Goal: Information Seeking & Learning: Learn about a topic

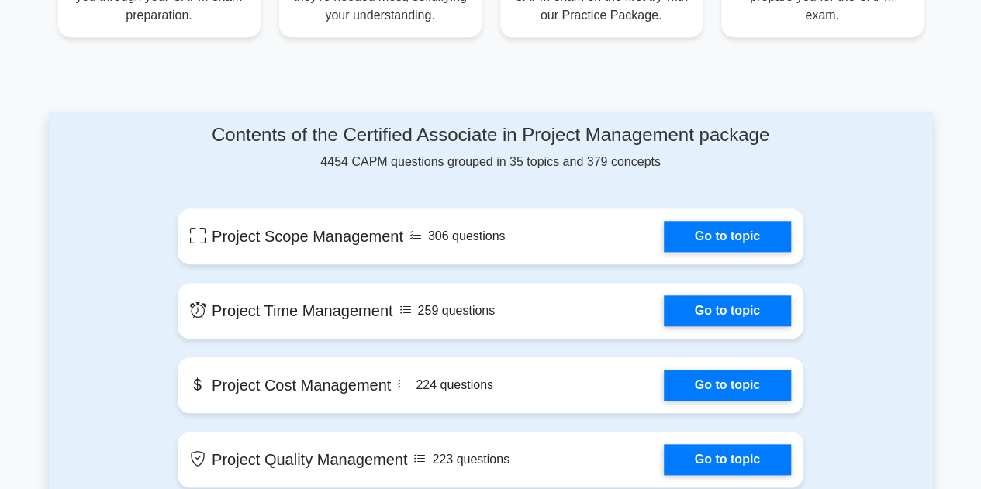
scroll to position [698, 0]
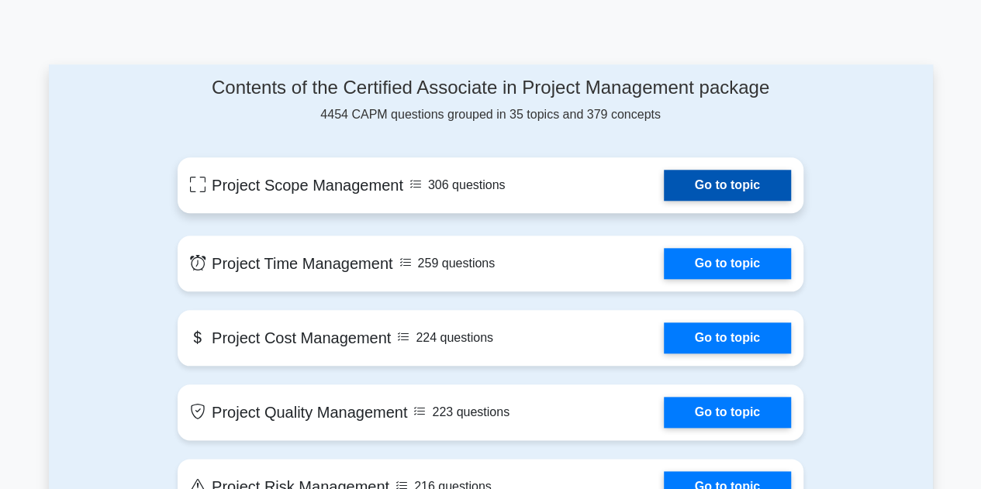
click at [708, 185] on link "Go to topic" at bounding box center [727, 185] width 127 height 31
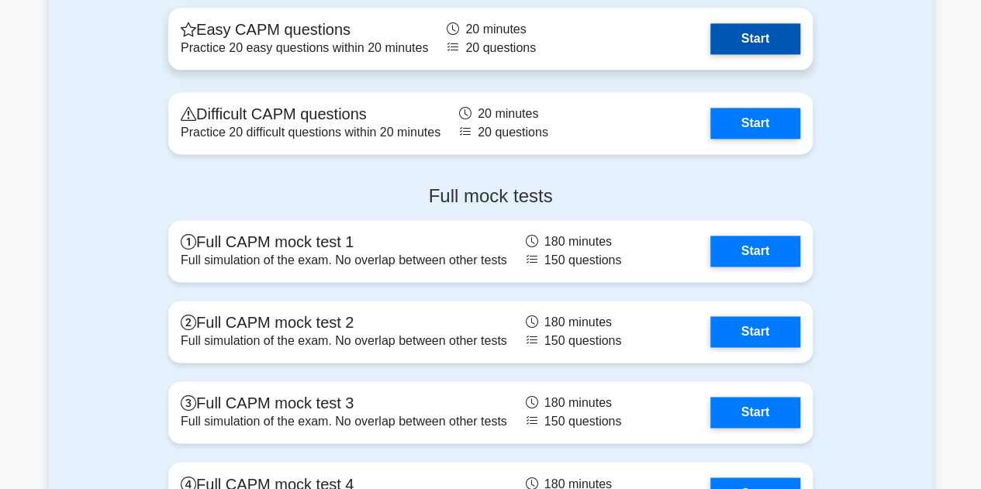
scroll to position [4033, 0]
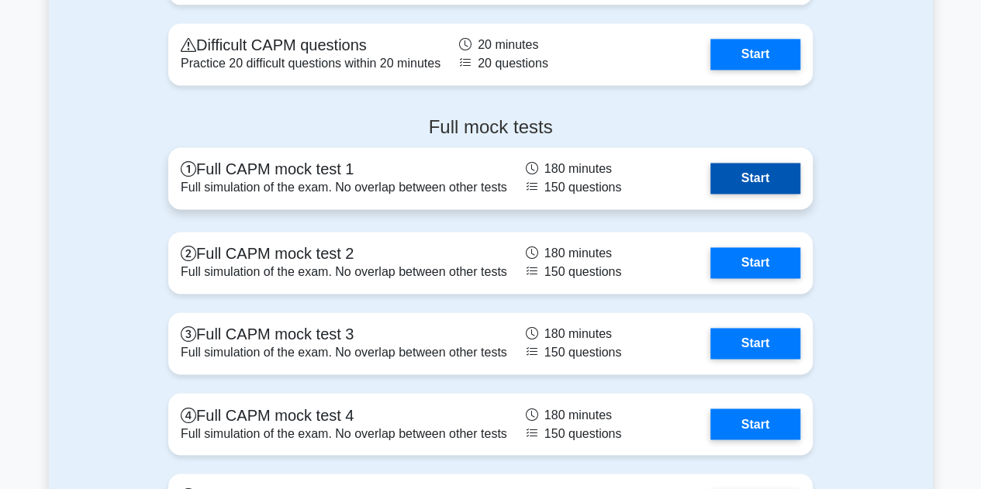
click at [738, 170] on link "Start" at bounding box center [755, 178] width 90 height 31
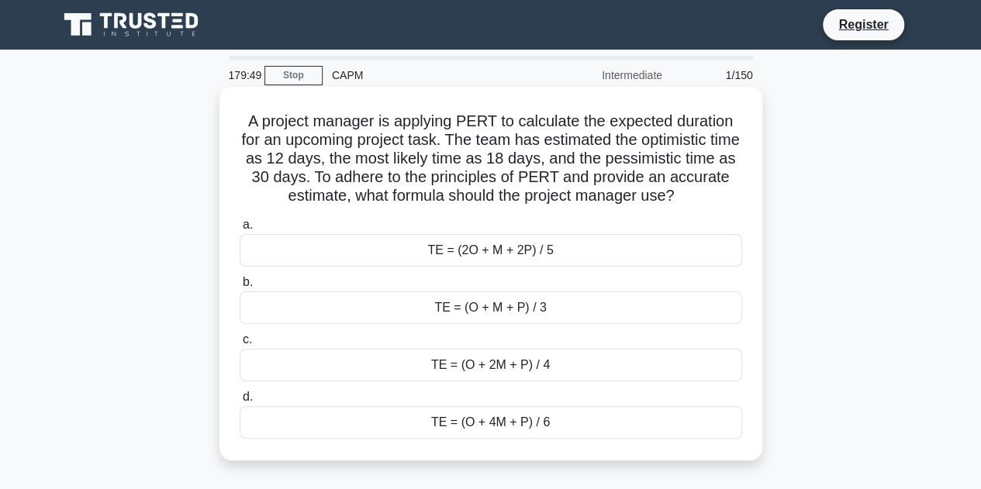
drag, startPoint x: 741, startPoint y: 80, endPoint x: 696, endPoint y: 124, distance: 63.1
click at [741, 78] on div "1/150" at bounding box center [717, 75] width 91 height 31
click at [498, 262] on div "TE = (2O + M + 2P) / 5" at bounding box center [491, 250] width 503 height 33
click at [240, 230] on input "a. TE = (2O + M + 2P) / 5" at bounding box center [240, 225] width 0 height 10
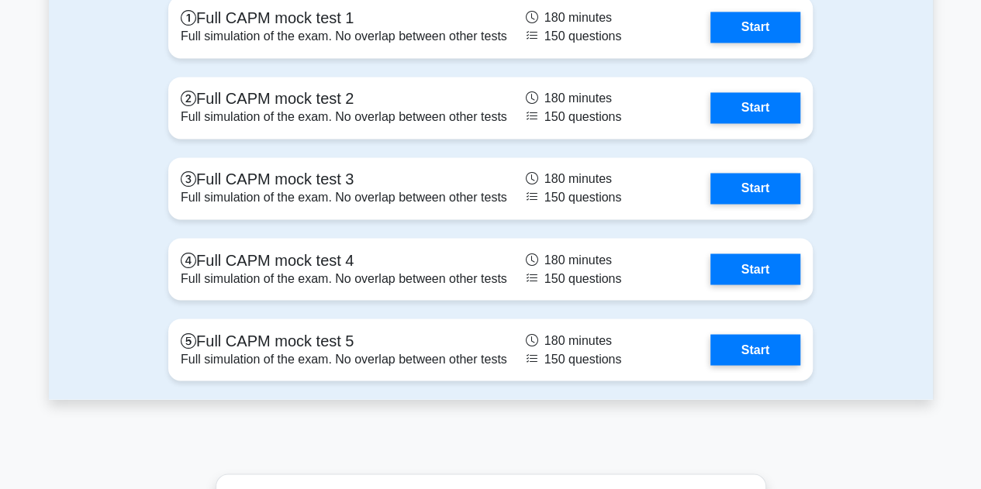
scroll to position [4111, 0]
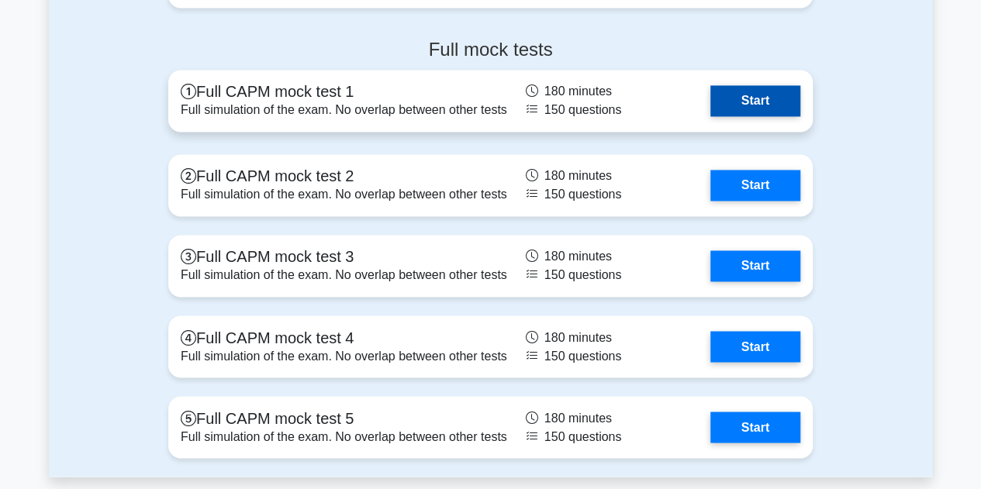
click at [757, 100] on link "Start" at bounding box center [755, 100] width 90 height 31
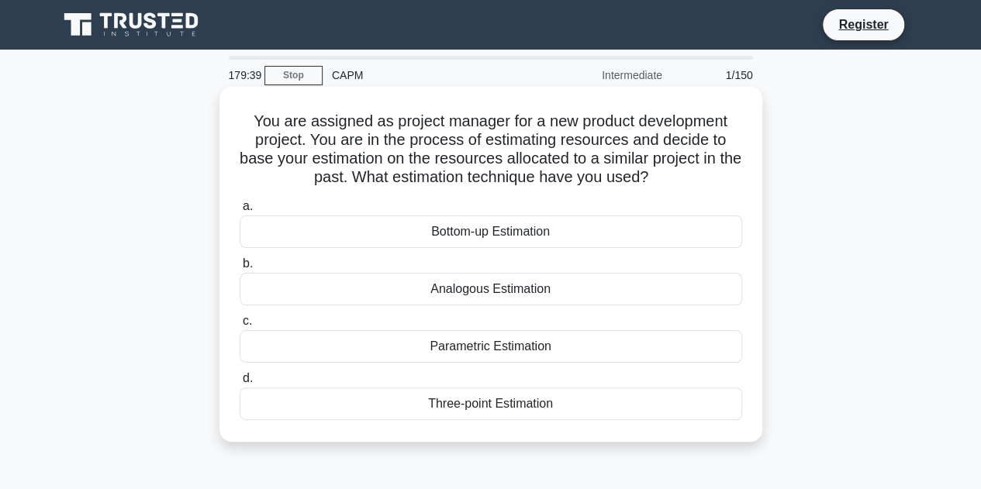
click at [511, 340] on div "Parametric Estimation" at bounding box center [491, 346] width 503 height 33
click at [240, 327] on input "c. Parametric Estimation" at bounding box center [240, 321] width 0 height 10
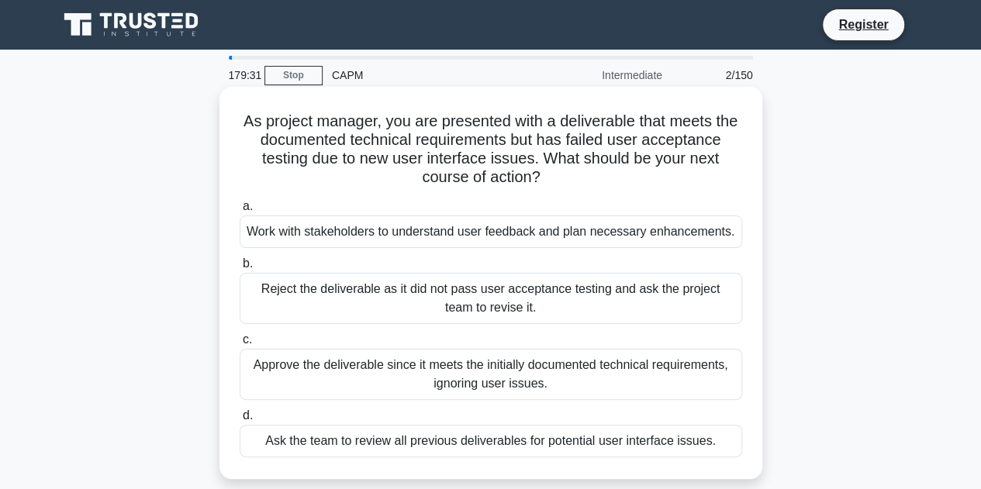
click at [440, 227] on div "Work with stakeholders to understand user feedback and plan necessary enhanceme…" at bounding box center [491, 232] width 503 height 33
click at [240, 212] on input "a. Work with stakeholders to understand user feedback and plan necessary enhanc…" at bounding box center [240, 207] width 0 height 10
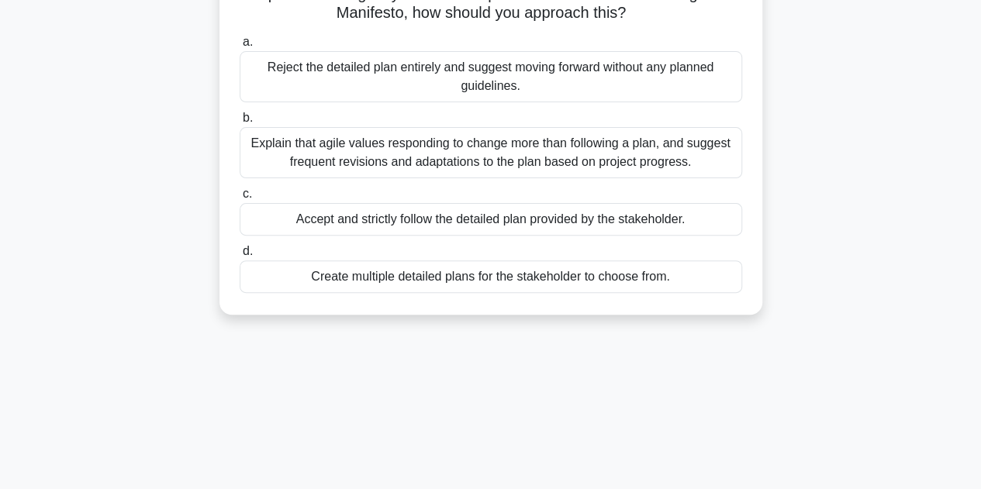
scroll to position [38, 0]
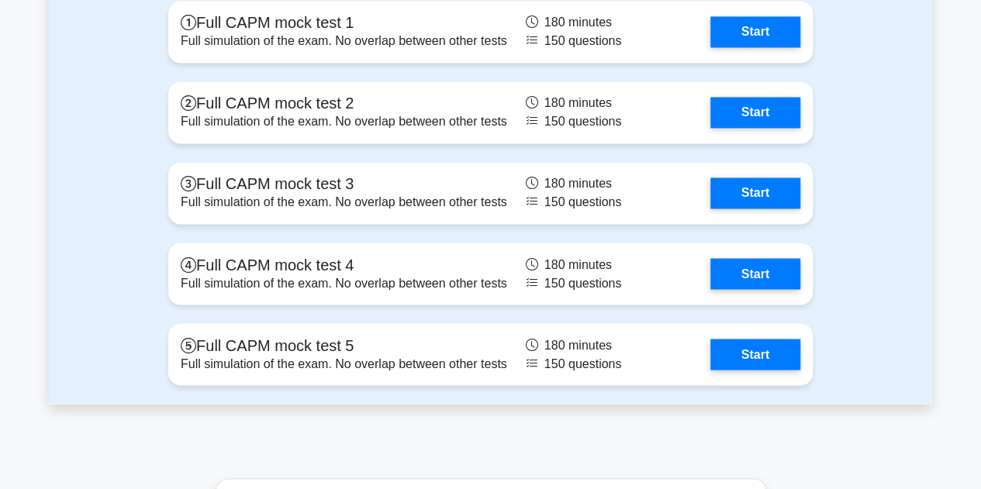
scroll to position [4033, 0]
